Goal: Navigation & Orientation: Find specific page/section

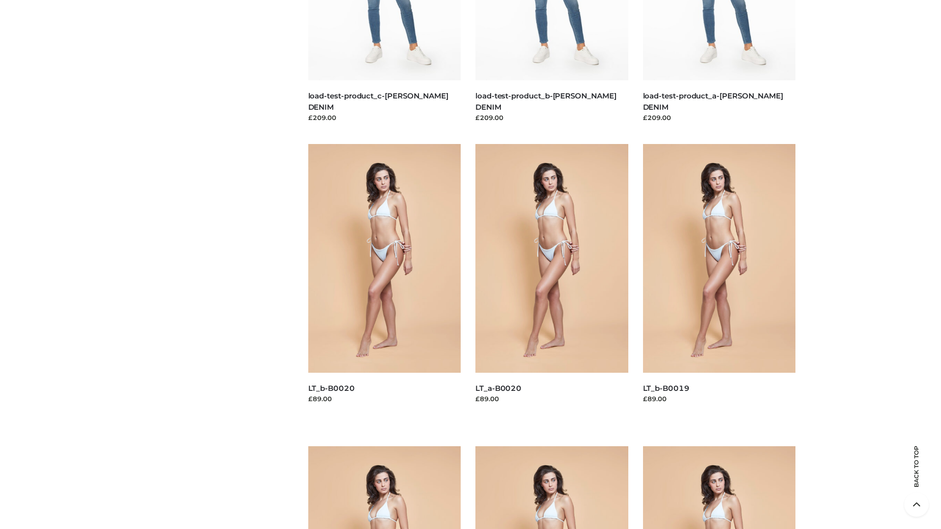
scroll to position [2584, 0]
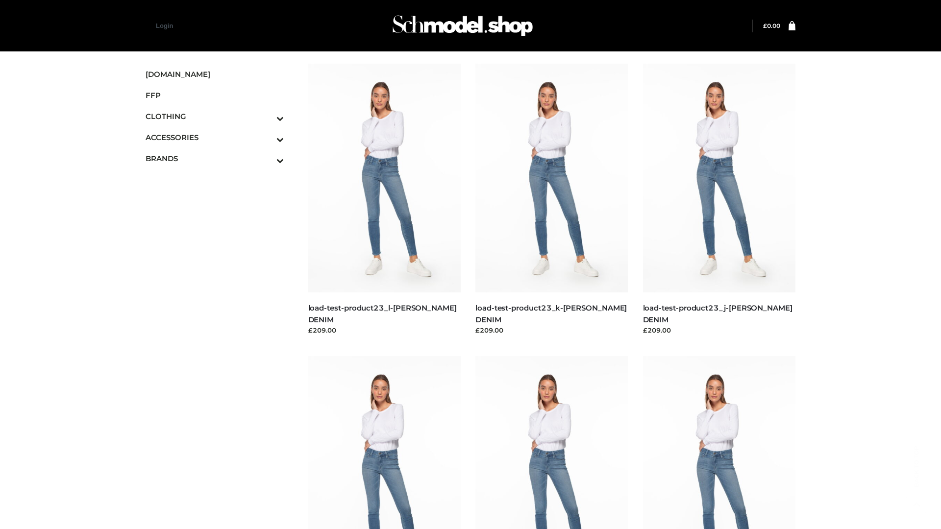
scroll to position [798, 0]
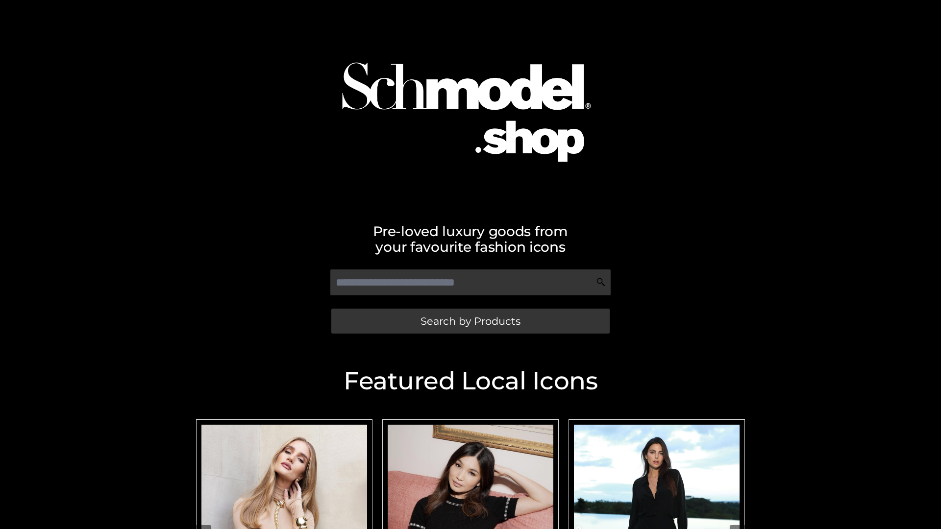
click at [470, 321] on span "Search by Products" at bounding box center [470, 321] width 100 height 10
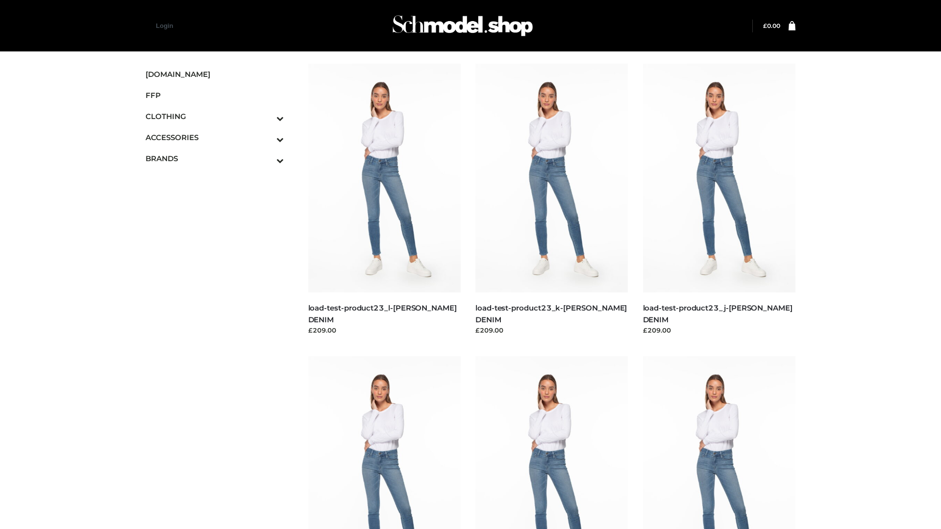
scroll to position [798, 0]
